Goal: Task Accomplishment & Management: Manage account settings

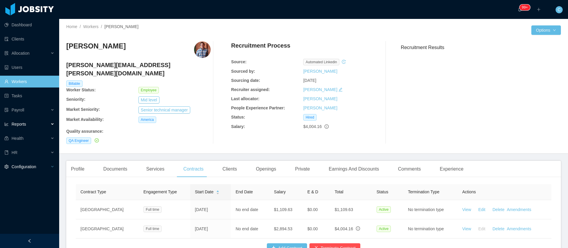
scroll to position [40, 0]
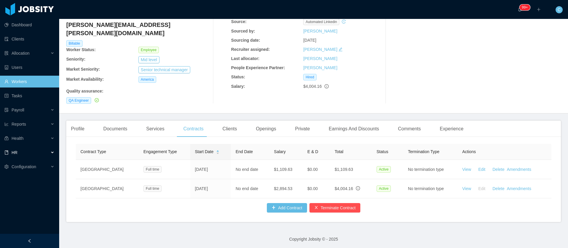
click at [36, 157] on div "HR" at bounding box center [29, 153] width 59 height 12
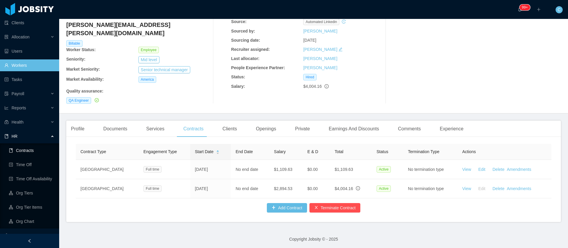
scroll to position [25, 0]
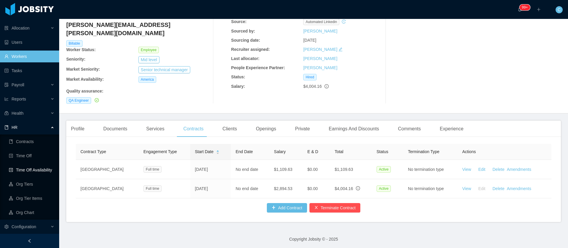
click at [34, 173] on link "Time Off Availability" at bounding box center [32, 170] width 46 height 12
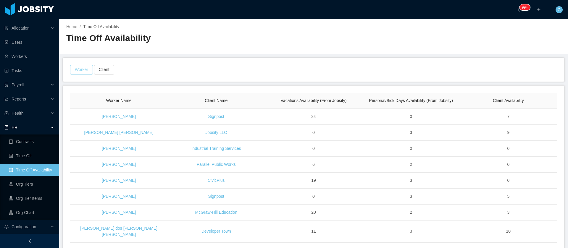
click at [88, 70] on button "Worker" at bounding box center [81, 69] width 23 height 9
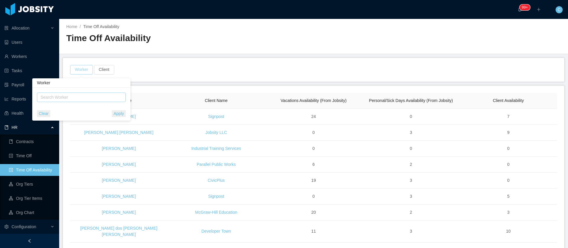
click at [69, 99] on div "Search Worker" at bounding box center [79, 97] width 76 height 6
type input "**********"
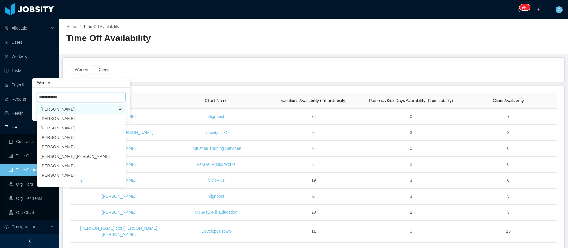
click at [70, 105] on li "[PERSON_NAME]" at bounding box center [81, 108] width 89 height 9
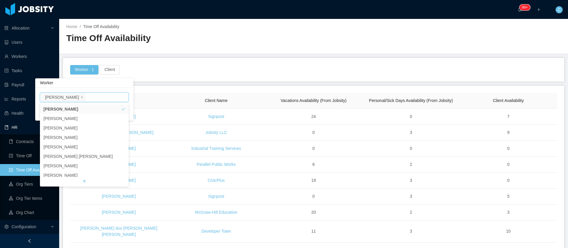
click at [167, 70] on div "Worker · 1 Client" at bounding box center [314, 69] width 488 height 9
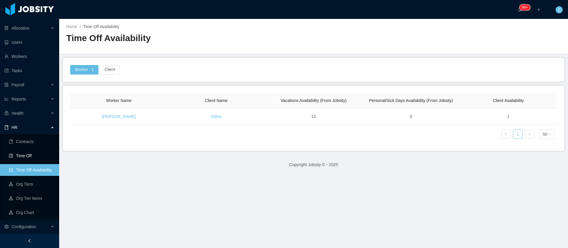
click at [28, 159] on link "Time Off" at bounding box center [32, 156] width 46 height 12
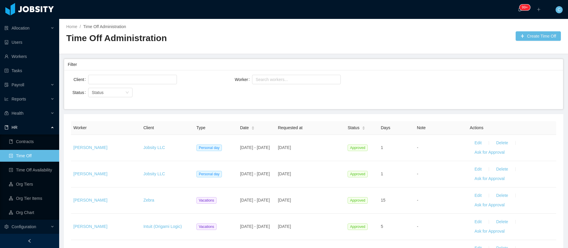
click at [296, 72] on div "Client Worker Search workers... Status Status" at bounding box center [313, 89] width 499 height 39
click at [296, 76] on div "Search workers..." at bounding box center [294, 79] width 81 height 9
type input "******"
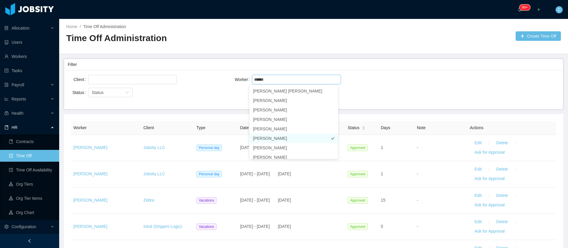
click at [281, 140] on li "[PERSON_NAME]" at bounding box center [293, 138] width 89 height 9
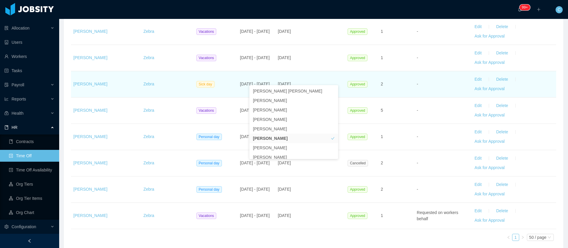
scroll to position [857, 0]
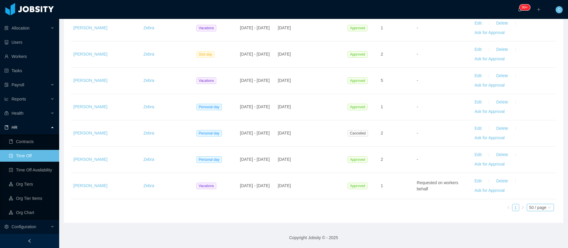
click at [532, 209] on div "50 / page" at bounding box center [537, 207] width 17 height 7
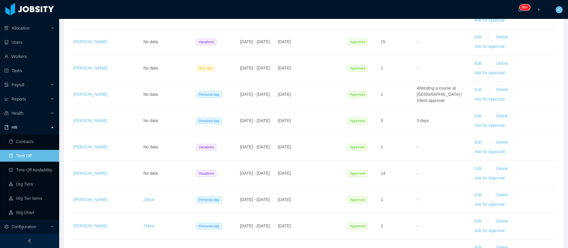
scroll to position [0, 0]
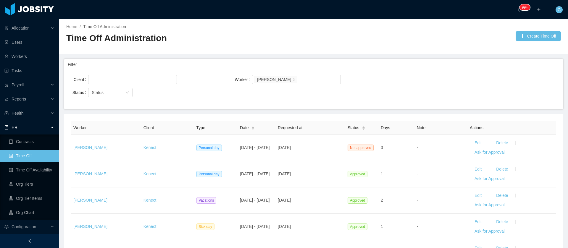
drag, startPoint x: 512, startPoint y: 190, endPoint x: 70, endPoint y: 132, distance: 445.8
